Goal: Task Accomplishment & Management: Manage account settings

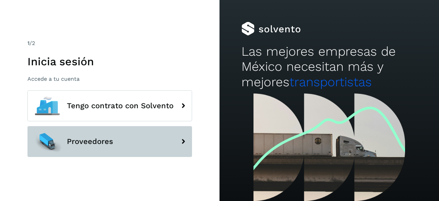
click at [115, 144] on button "Proveedores" at bounding box center [109, 141] width 165 height 31
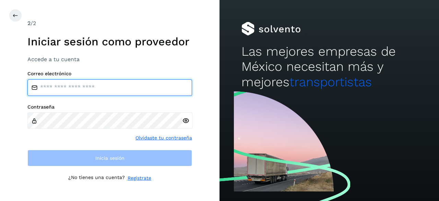
click at [145, 90] on input "email" at bounding box center [109, 87] width 165 height 16
type input "**********"
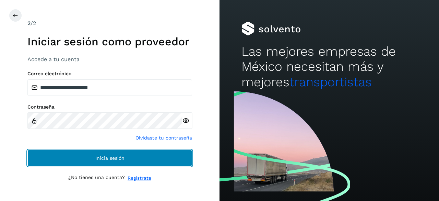
click at [97, 152] on button "Inicia sesión" at bounding box center [109, 158] width 165 height 16
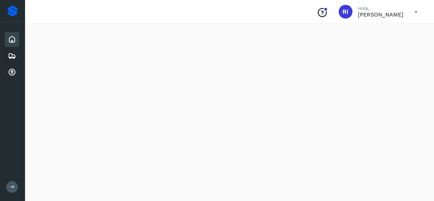
scroll to position [103, 0]
click at [14, 72] on icon at bounding box center [12, 72] width 8 height 8
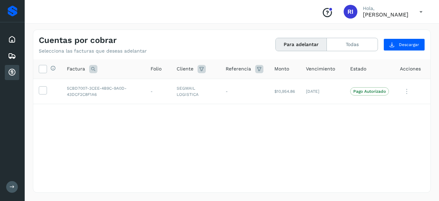
click at [409, 14] on div "Conoce nuestros beneficios [PERSON_NAME], [PERSON_NAME]" at bounding box center [372, 12] width 112 height 16
click at [422, 9] on icon at bounding box center [421, 12] width 14 height 14
click at [382, 33] on div "Cerrar sesión" at bounding box center [387, 30] width 82 height 13
